Goal: Information Seeking & Learning: Learn about a topic

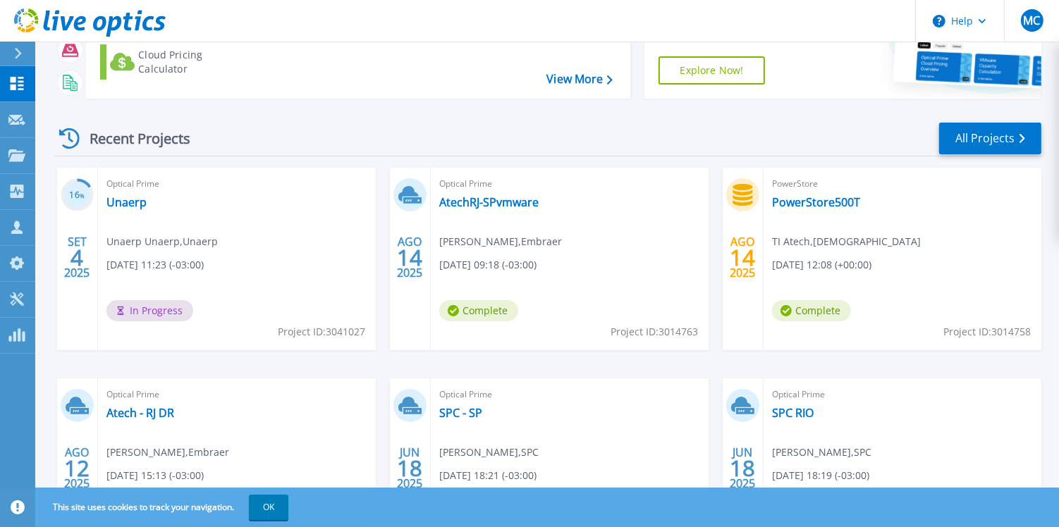
scroll to position [136, 0]
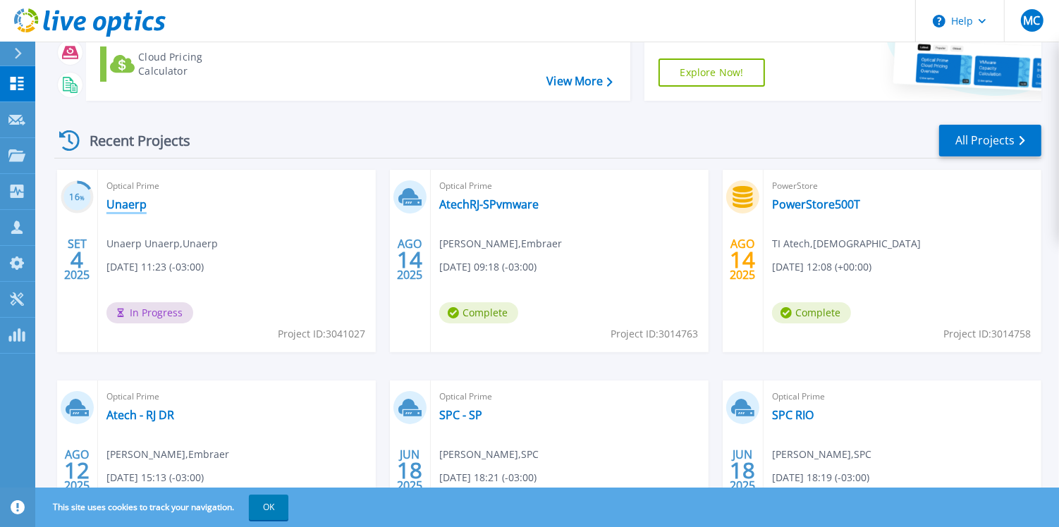
click at [127, 201] on link "Unaerp" at bounding box center [126, 204] width 40 height 14
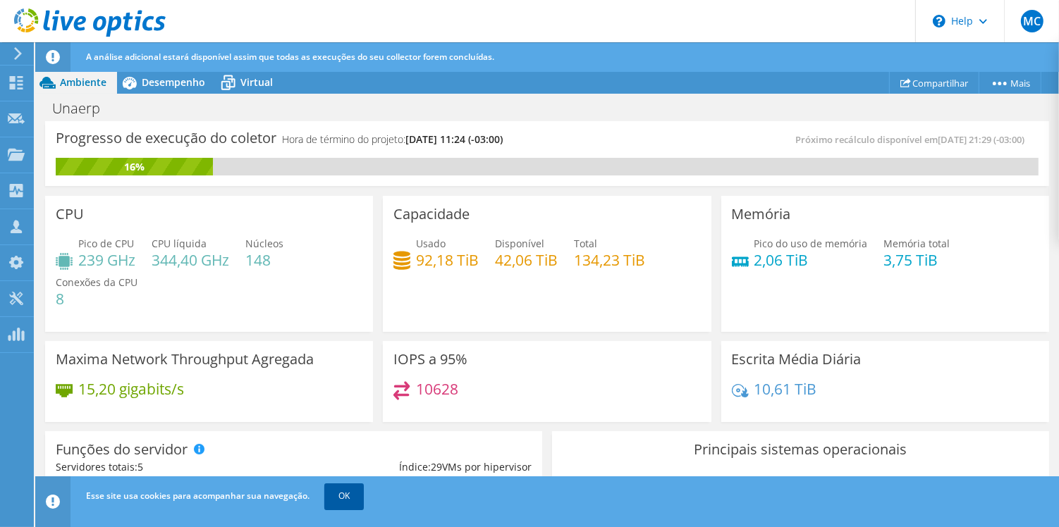
click at [341, 500] on link "OK" at bounding box center [343, 496] width 39 height 25
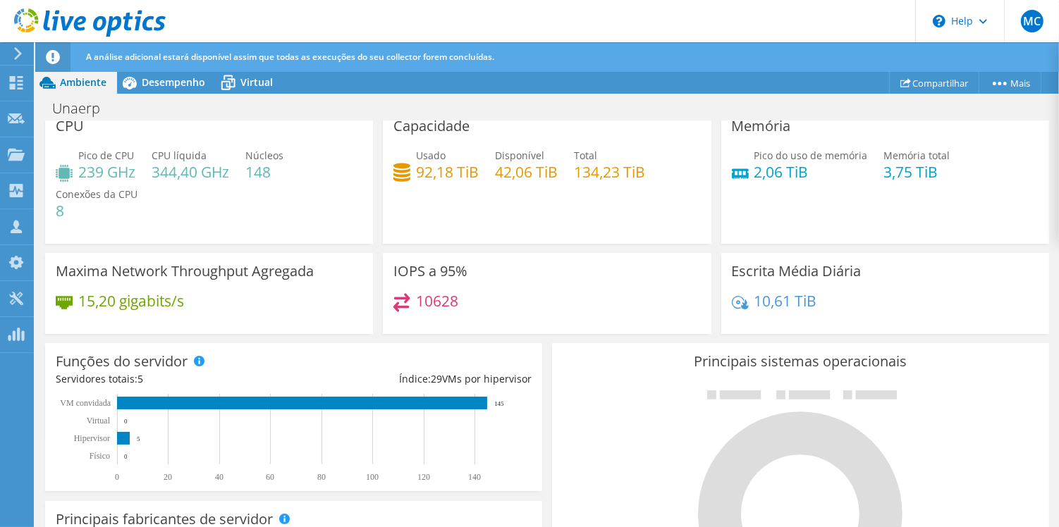
scroll to position [104, 0]
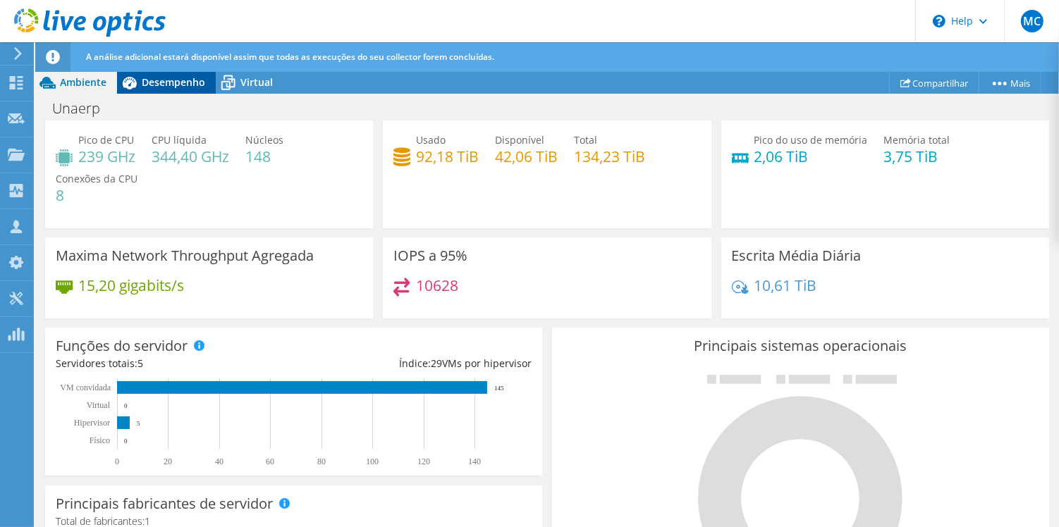
click at [152, 88] on span "Desempenho" at bounding box center [173, 81] width 63 height 13
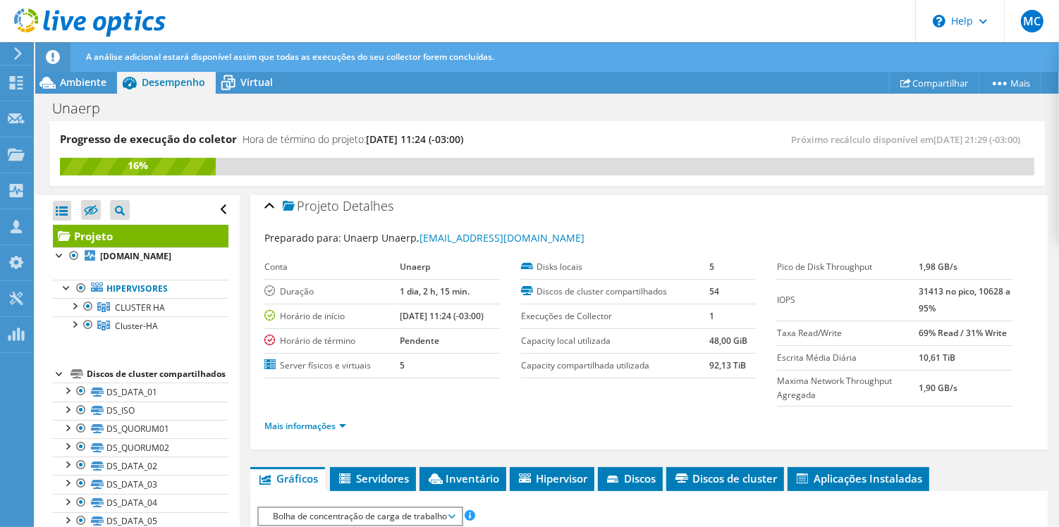
scroll to position [0, 0]
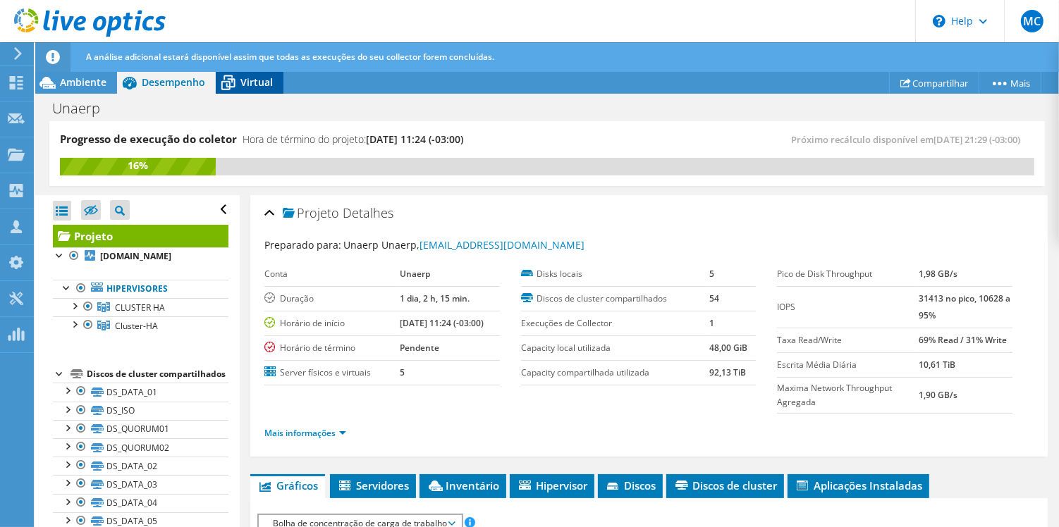
click at [245, 84] on span "Virtual" at bounding box center [256, 81] width 32 height 13
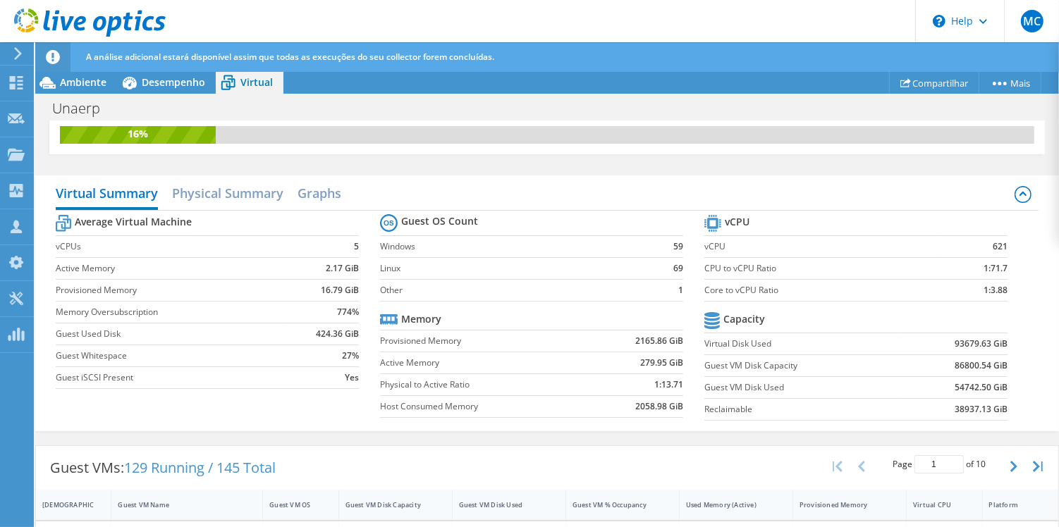
scroll to position [31, 0]
click at [167, 87] on span "Desempenho" at bounding box center [173, 81] width 63 height 13
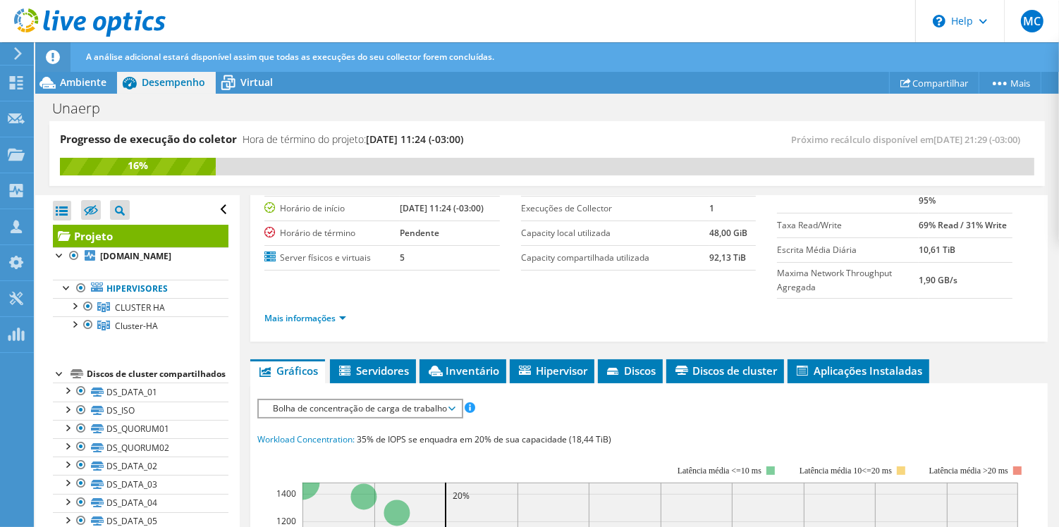
scroll to position [127, 0]
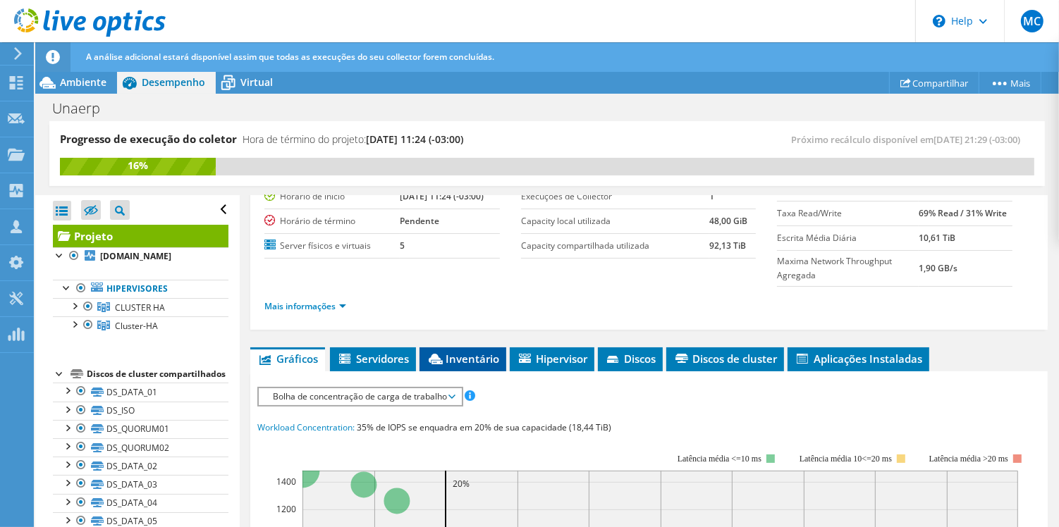
click at [460, 358] on span "Inventário" at bounding box center [463, 359] width 73 height 14
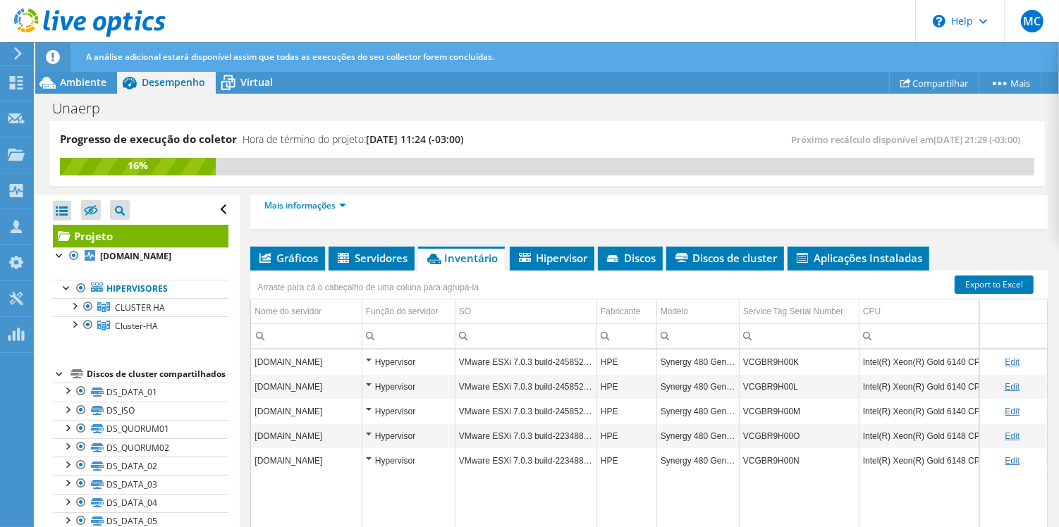
scroll to position [216, 0]
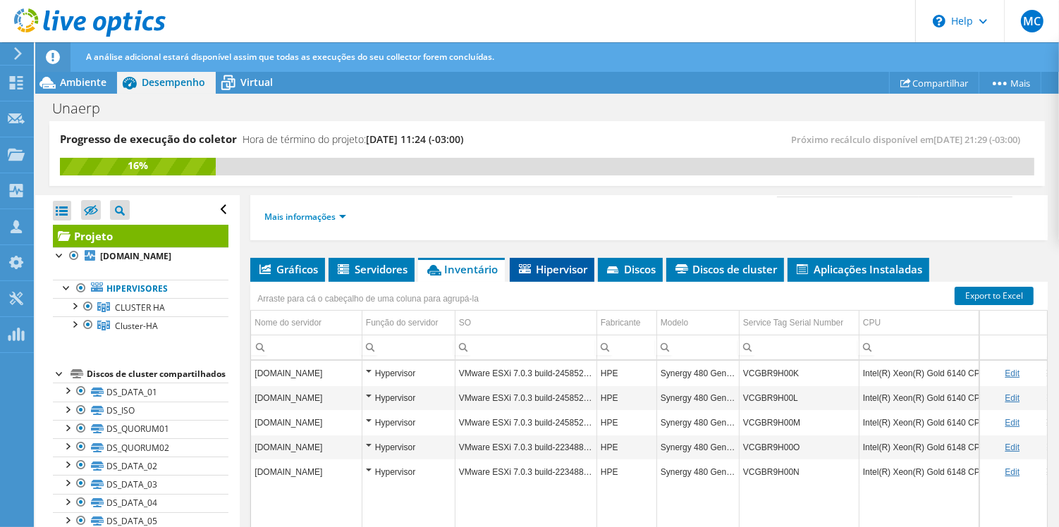
click at [569, 258] on li "Hipervisor" at bounding box center [552, 270] width 85 height 24
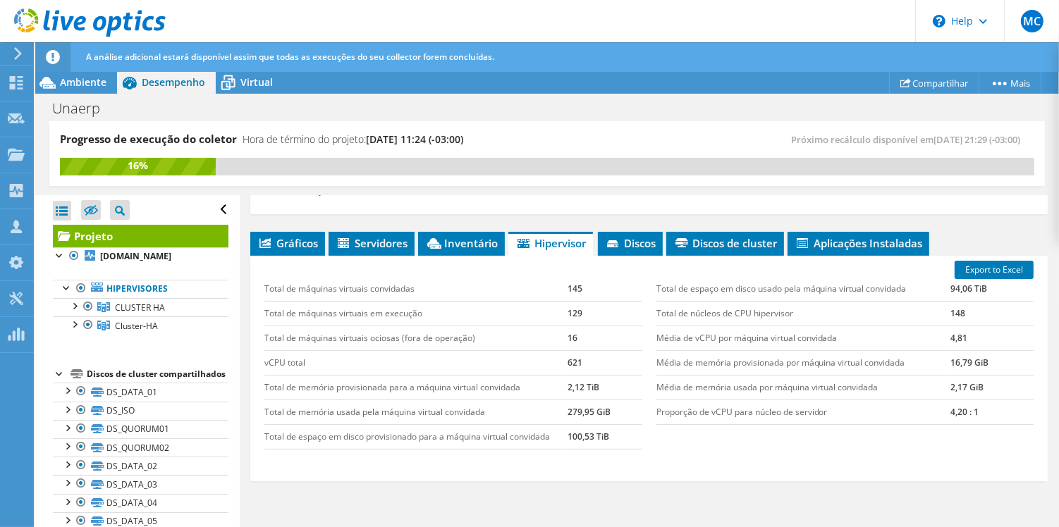
scroll to position [245, 0]
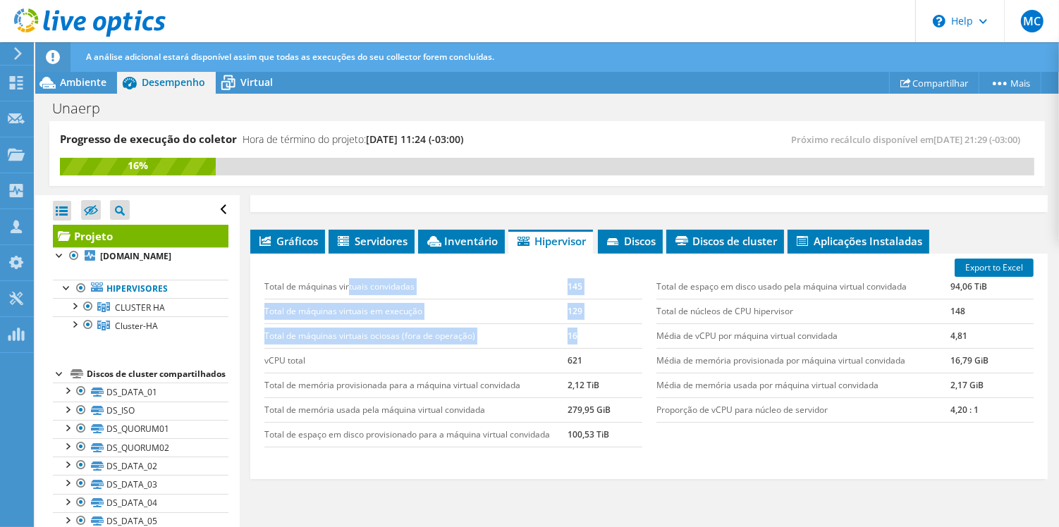
drag, startPoint x: 349, startPoint y: 282, endPoint x: 582, endPoint y: 324, distance: 237.1
click at [583, 324] on tbody "Total de máquinas virtuais convidadas 145 Total de máquinas virtuais em execuçã…" at bounding box center [452, 361] width 377 height 173
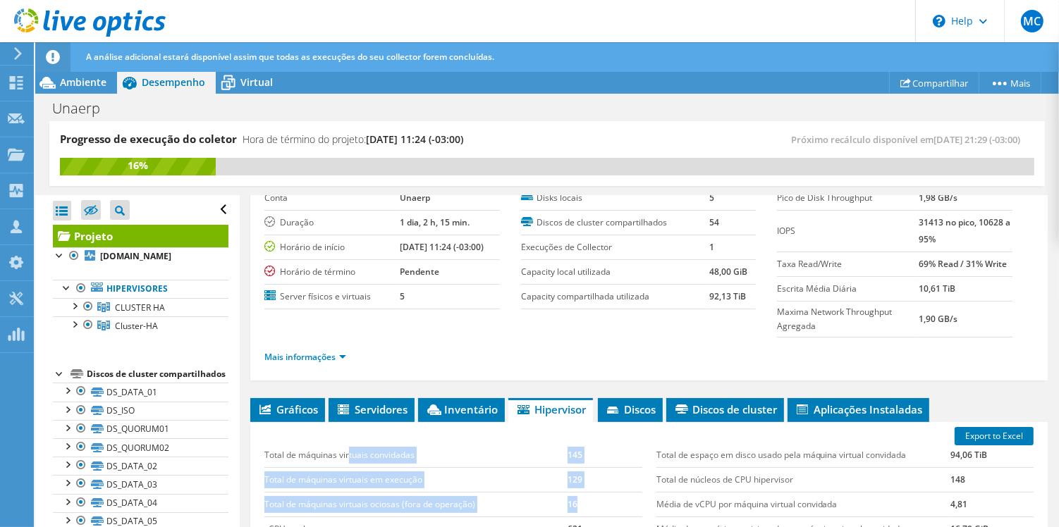
scroll to position [71, 0]
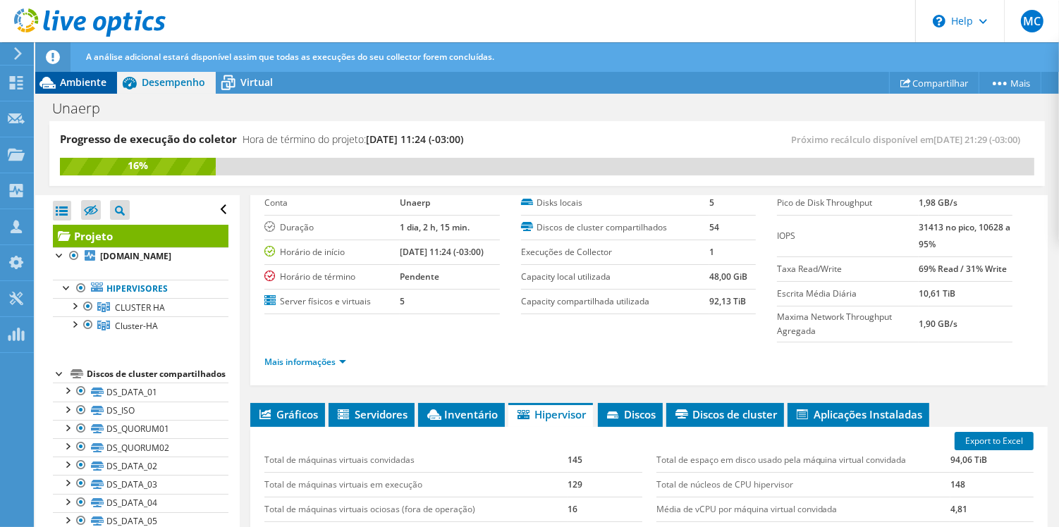
click at [68, 90] on div "Ambiente" at bounding box center [76, 82] width 82 height 23
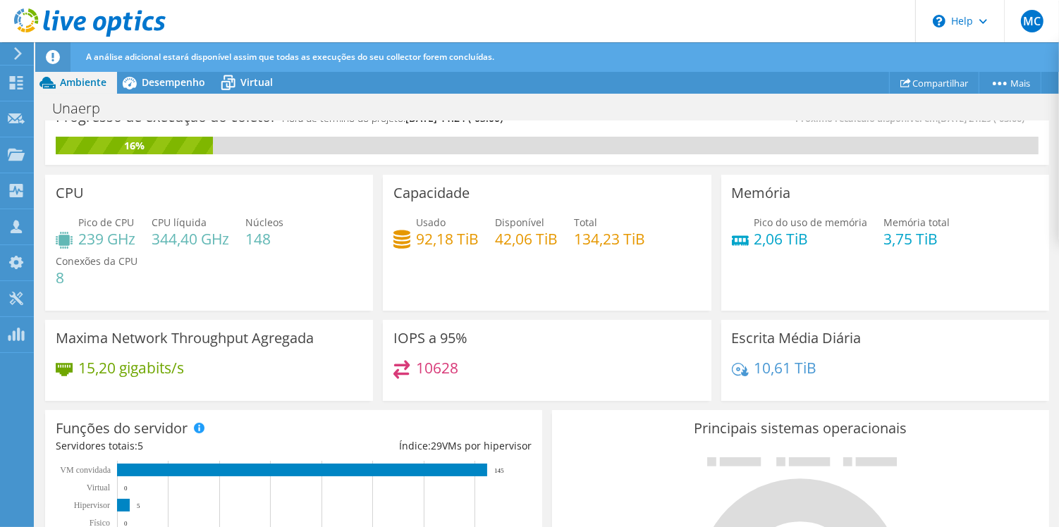
scroll to position [0, 0]
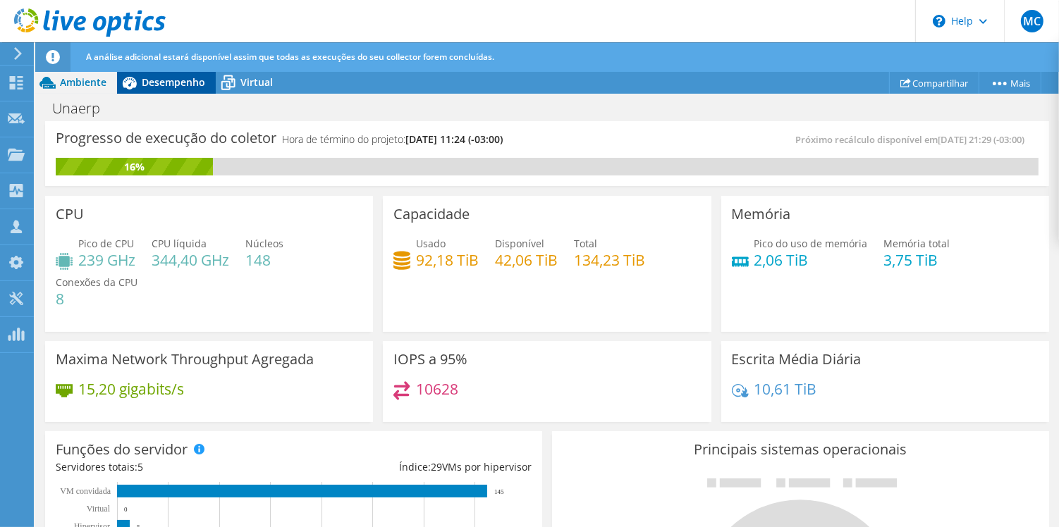
click at [185, 84] on span "Desempenho" at bounding box center [173, 81] width 63 height 13
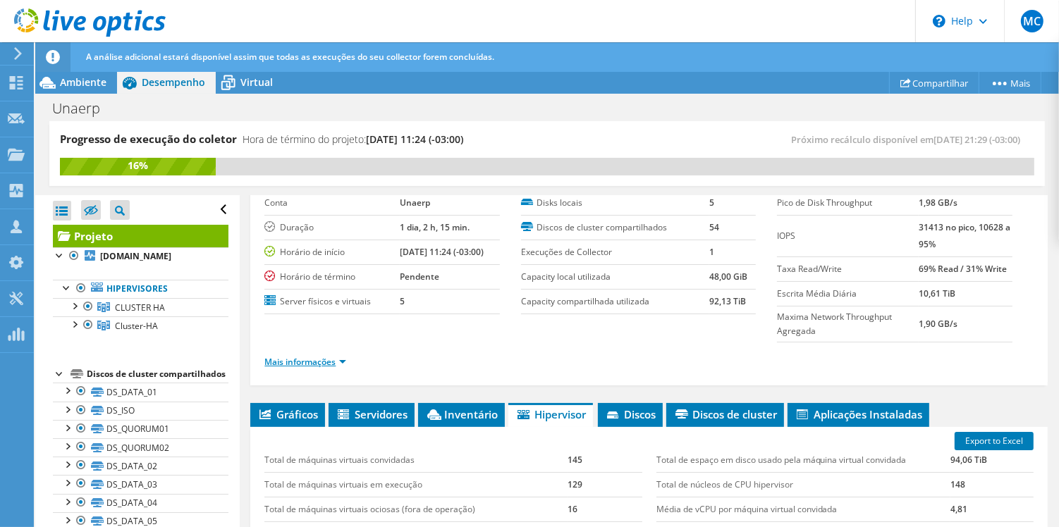
click at [279, 362] on link "Mais informações" at bounding box center [305, 362] width 82 height 12
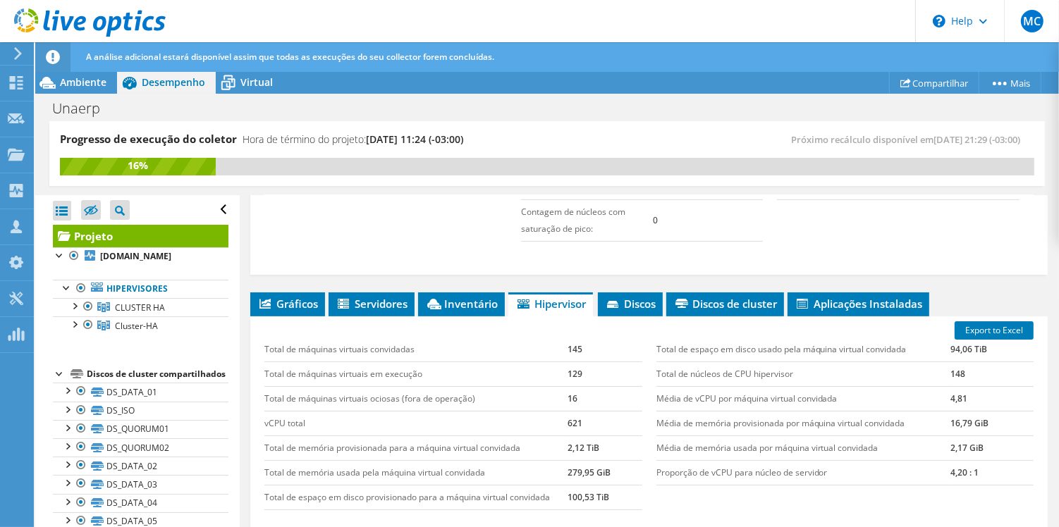
scroll to position [449, 0]
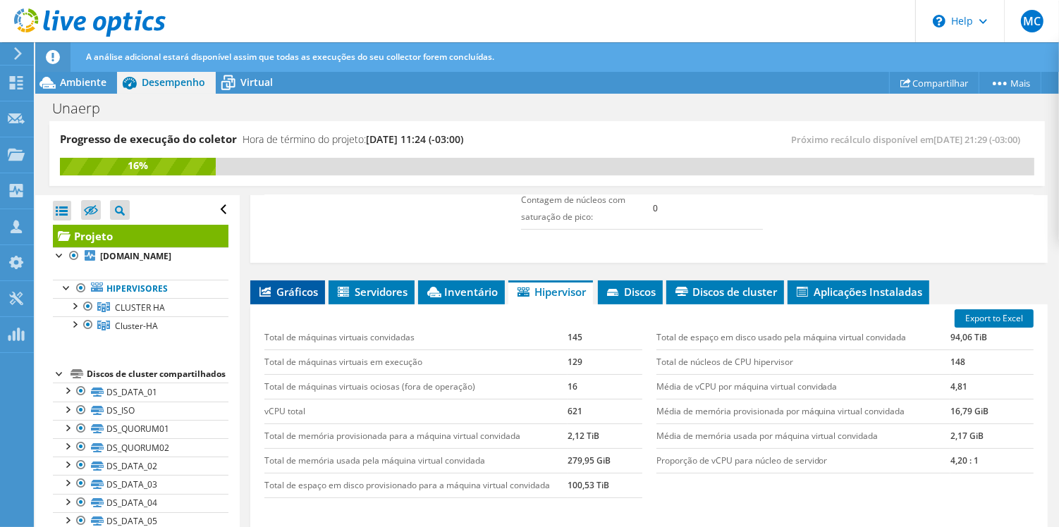
click at [290, 290] on span "Gráficos" at bounding box center [287, 292] width 61 height 14
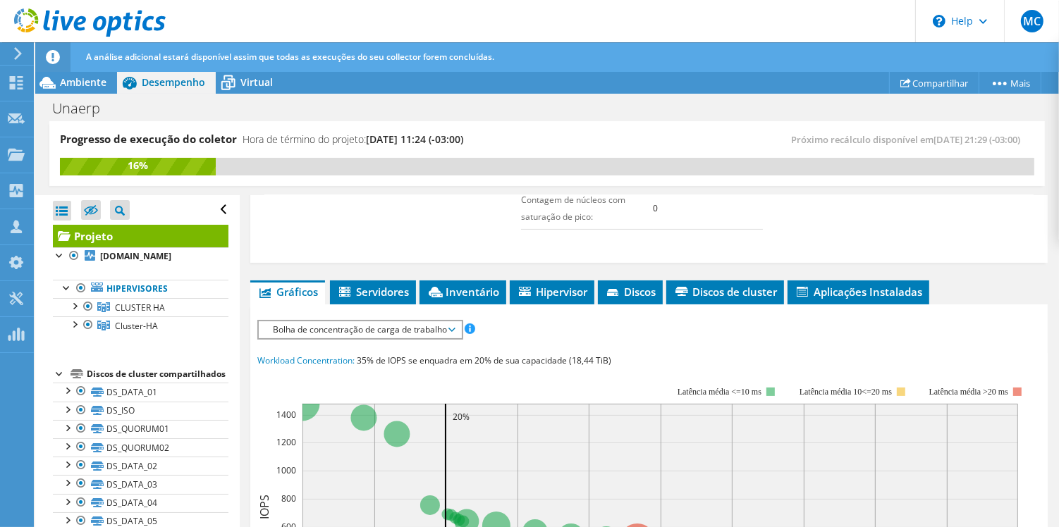
click at [395, 329] on span "Bolha de concentração de carga de trabalho" at bounding box center [360, 330] width 188 height 17
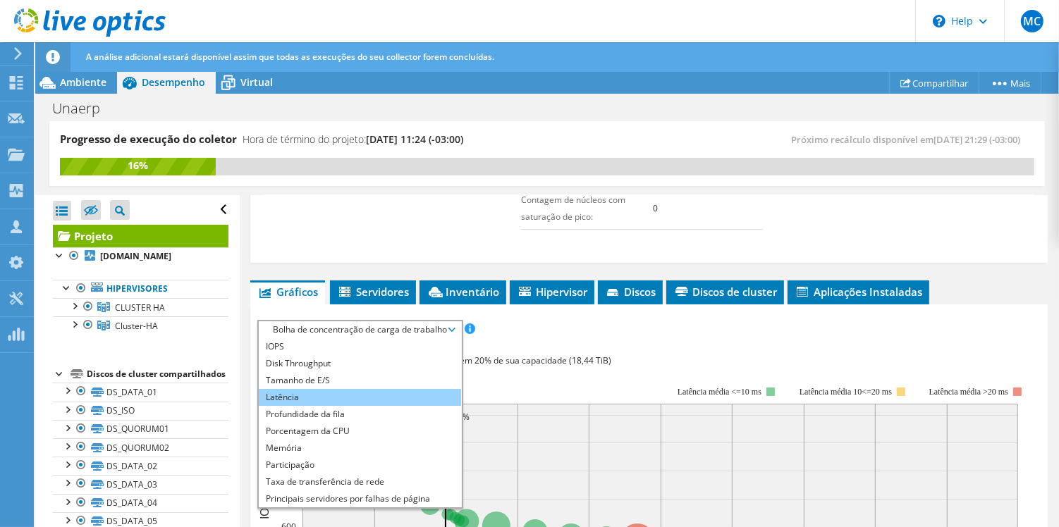
click at [357, 390] on li "Latência" at bounding box center [360, 397] width 202 height 17
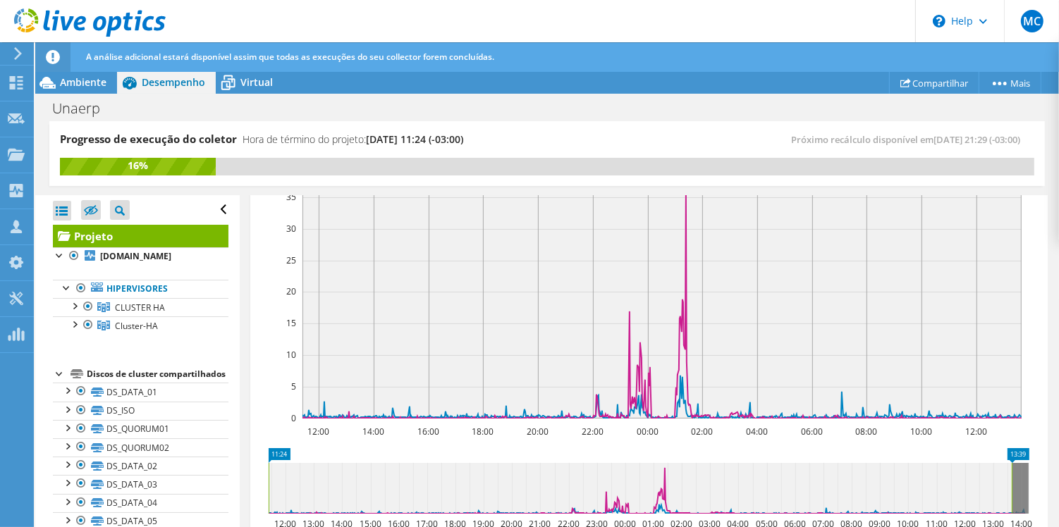
scroll to position [632, 0]
drag, startPoint x: 273, startPoint y: 460, endPoint x: 567, endPoint y: 446, distance: 294.4
click at [567, 449] on icon "14:15 12:00 12:00 13:00 14:00 15:00 16:00 17:00 18:00 19:00 20:00 21:00 22:00 2…" at bounding box center [648, 505] width 783 height 113
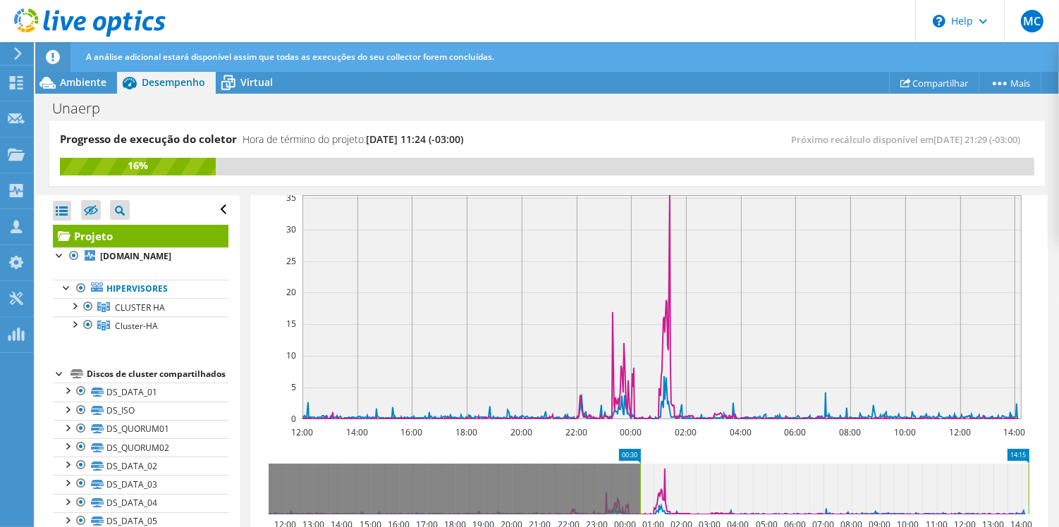
drag, startPoint x: 286, startPoint y: 467, endPoint x: 641, endPoint y: 489, distance: 355.4
click at [641, 489] on rect at bounding box center [640, 489] width 6 height 51
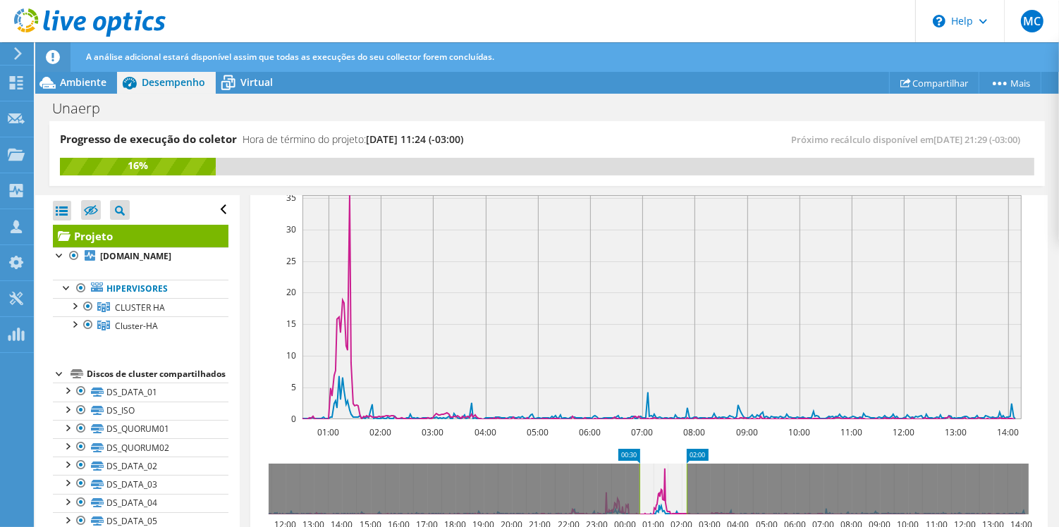
drag, startPoint x: 1030, startPoint y: 478, endPoint x: 688, endPoint y: 479, distance: 342.0
click at [688, 479] on rect at bounding box center [687, 489] width 6 height 51
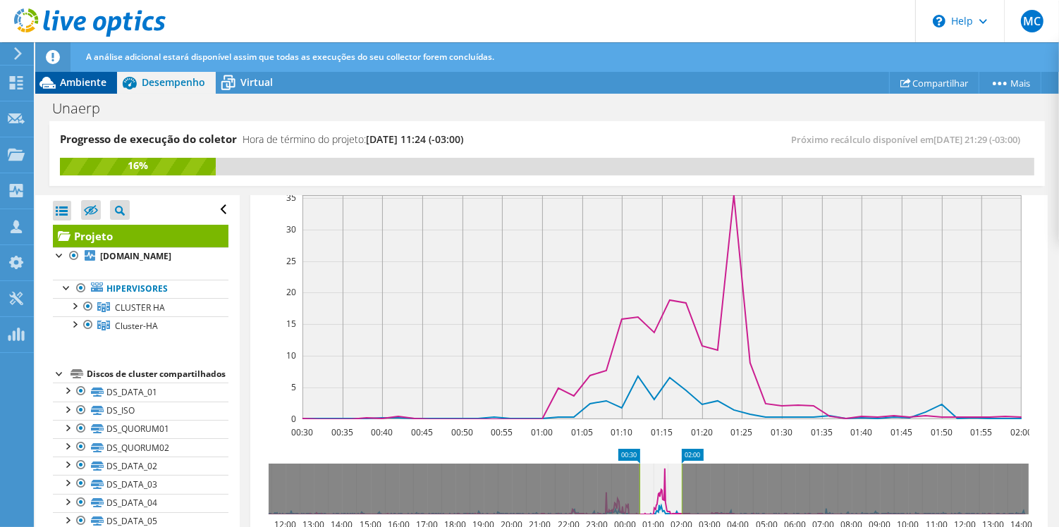
click at [79, 81] on span "Ambiente" at bounding box center [83, 81] width 47 height 13
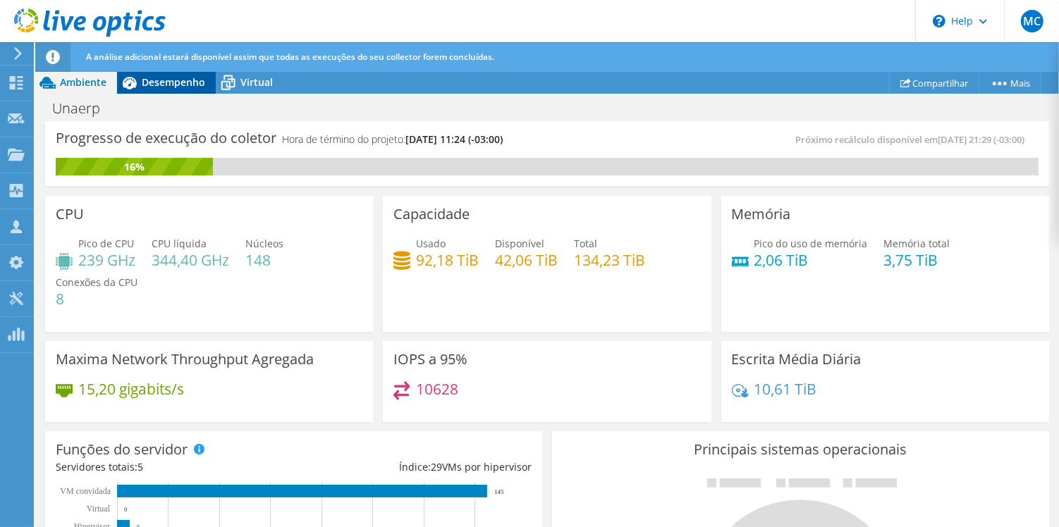
click at [169, 77] on span "Desempenho" at bounding box center [173, 81] width 63 height 13
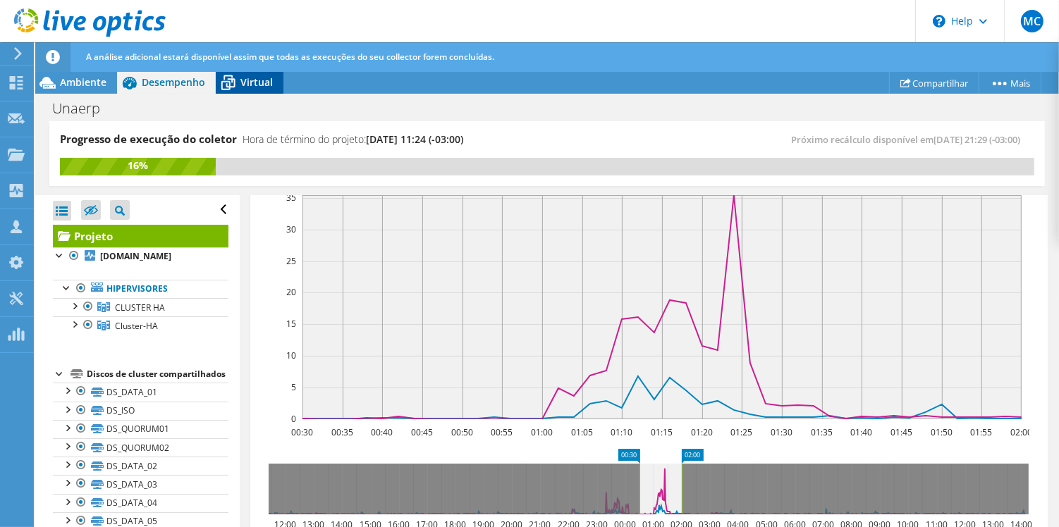
click at [250, 85] on span "Virtual" at bounding box center [256, 81] width 32 height 13
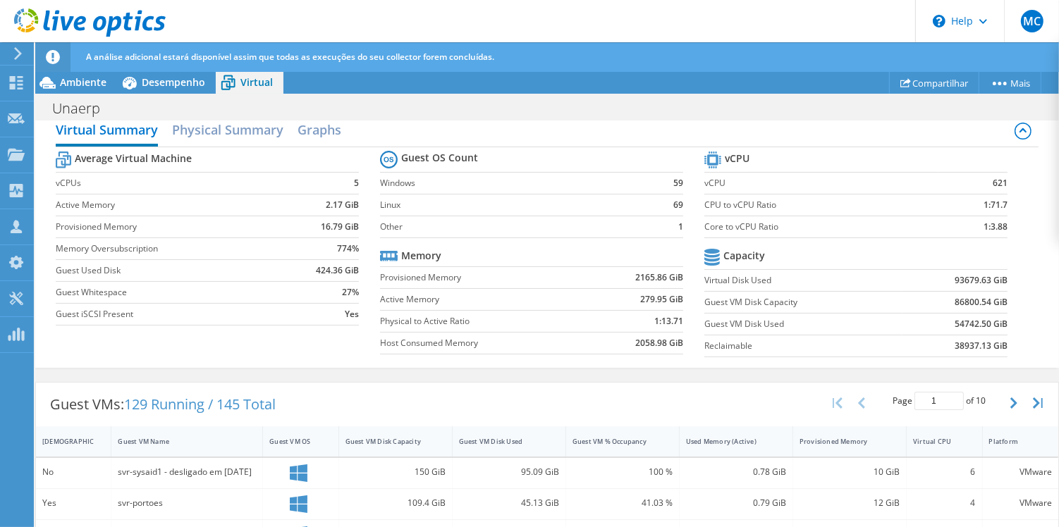
scroll to position [80, 0]
